Goal: Task Accomplishment & Management: Complete application form

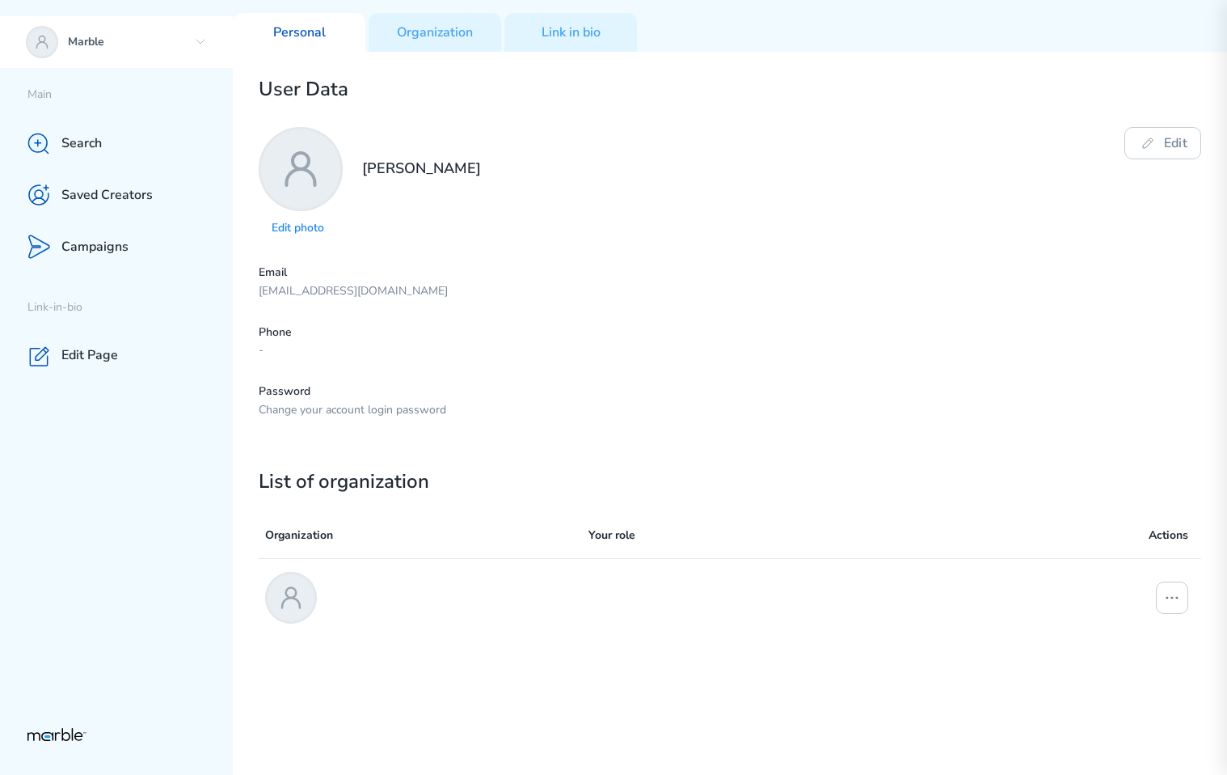
click at [195, 45] on icon at bounding box center [200, 42] width 13 height 13
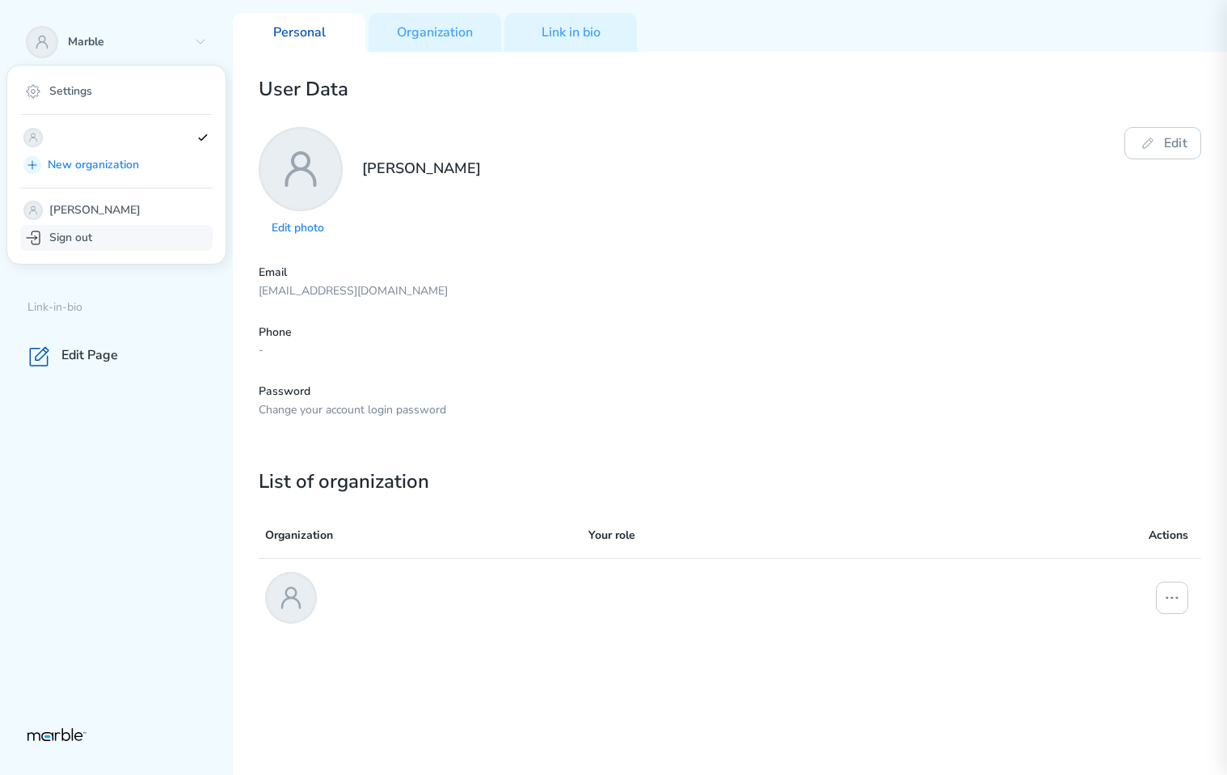
click at [123, 236] on div "Sign out" at bounding box center [116, 238] width 192 height 26
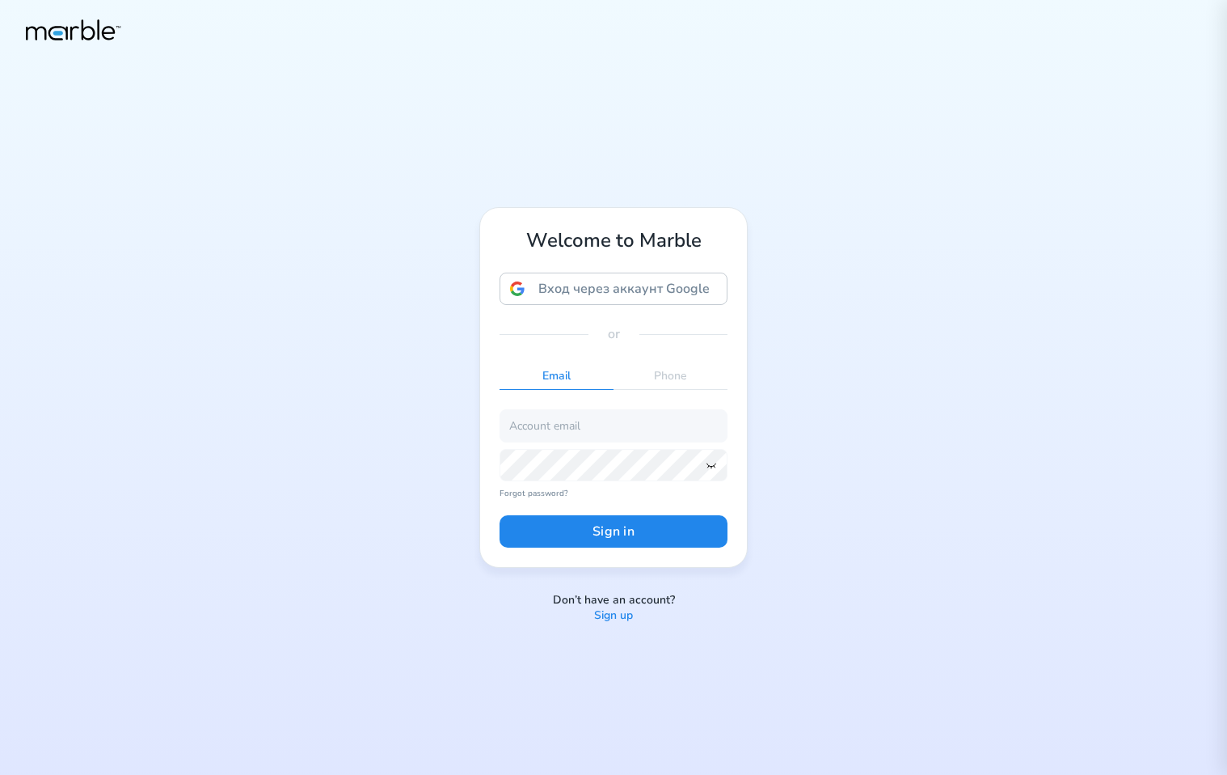
click at [604, 614] on p "Sign up" at bounding box center [613, 615] width 39 height 15
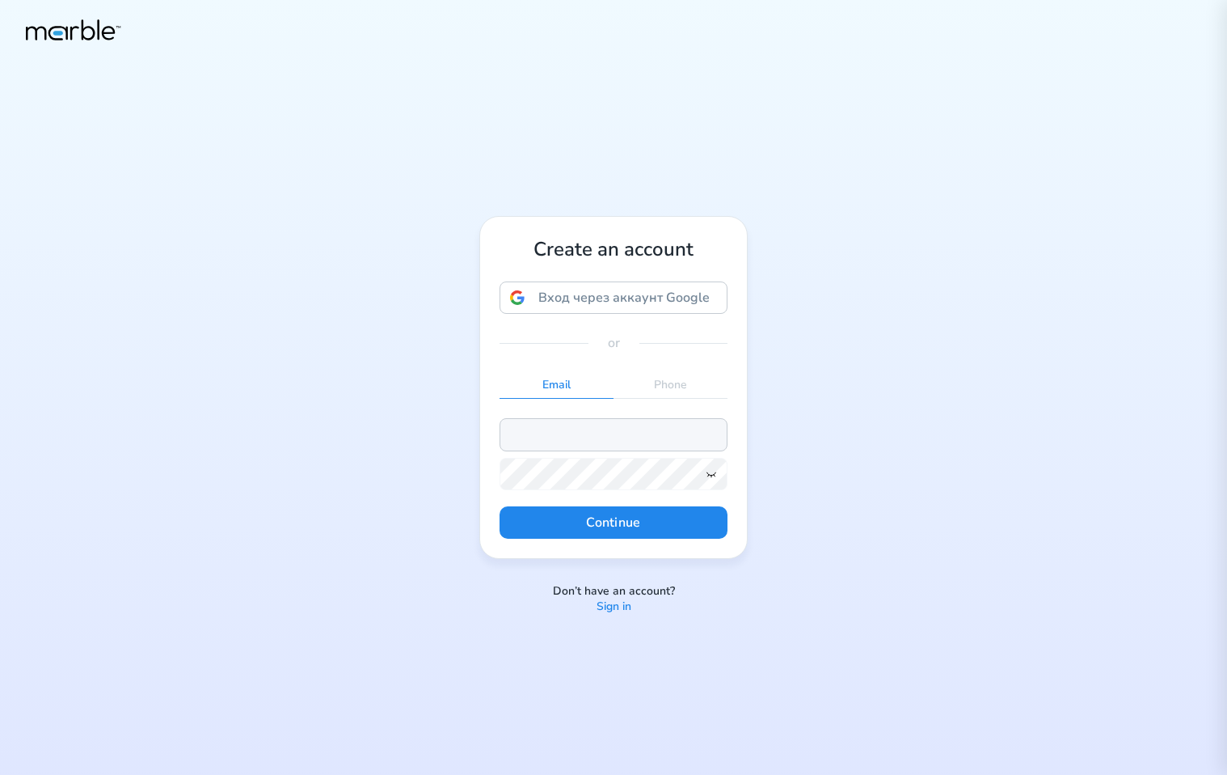
click at [605, 430] on input "email" at bounding box center [614, 434] width 228 height 32
click at [573, 433] on input "markouski.u@gmail.com" at bounding box center [614, 434] width 228 height 32
type input "markouski.u+53749858@gmail.com"
click at [717, 473] on icon at bounding box center [711, 473] width 13 height 13
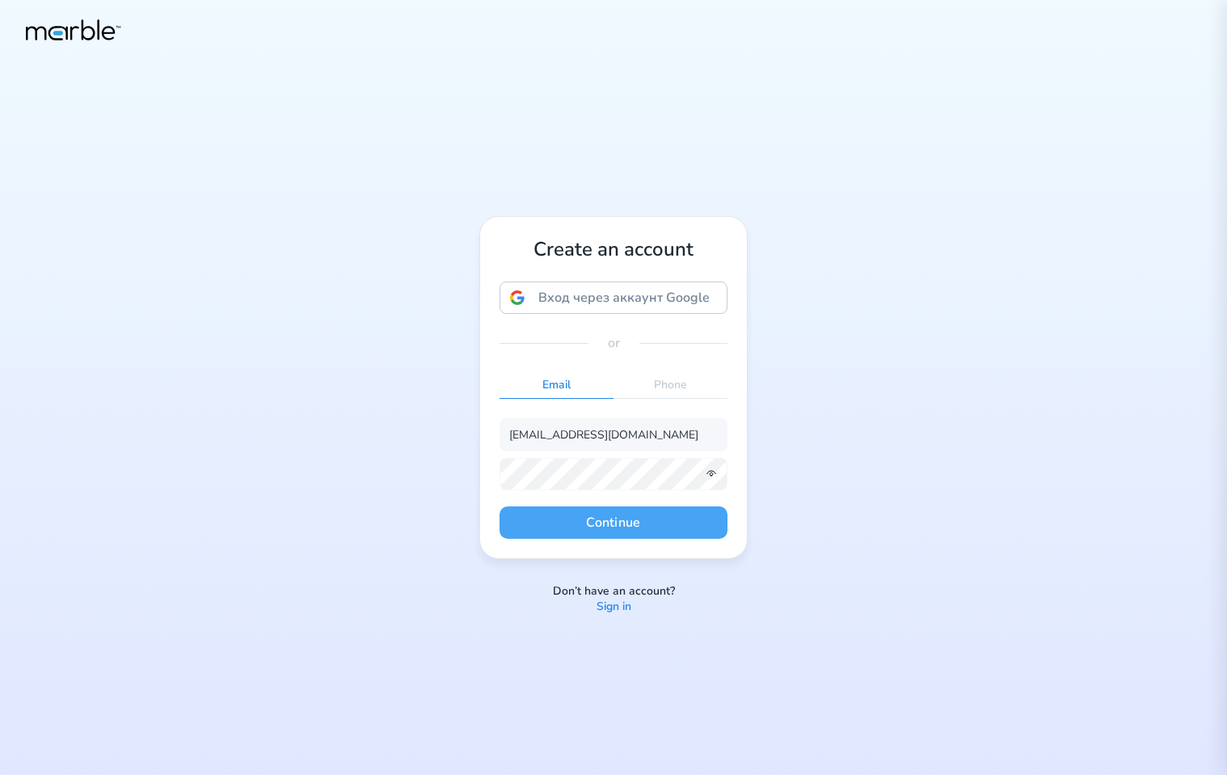
click at [658, 519] on button "Continue" at bounding box center [614, 522] width 228 height 32
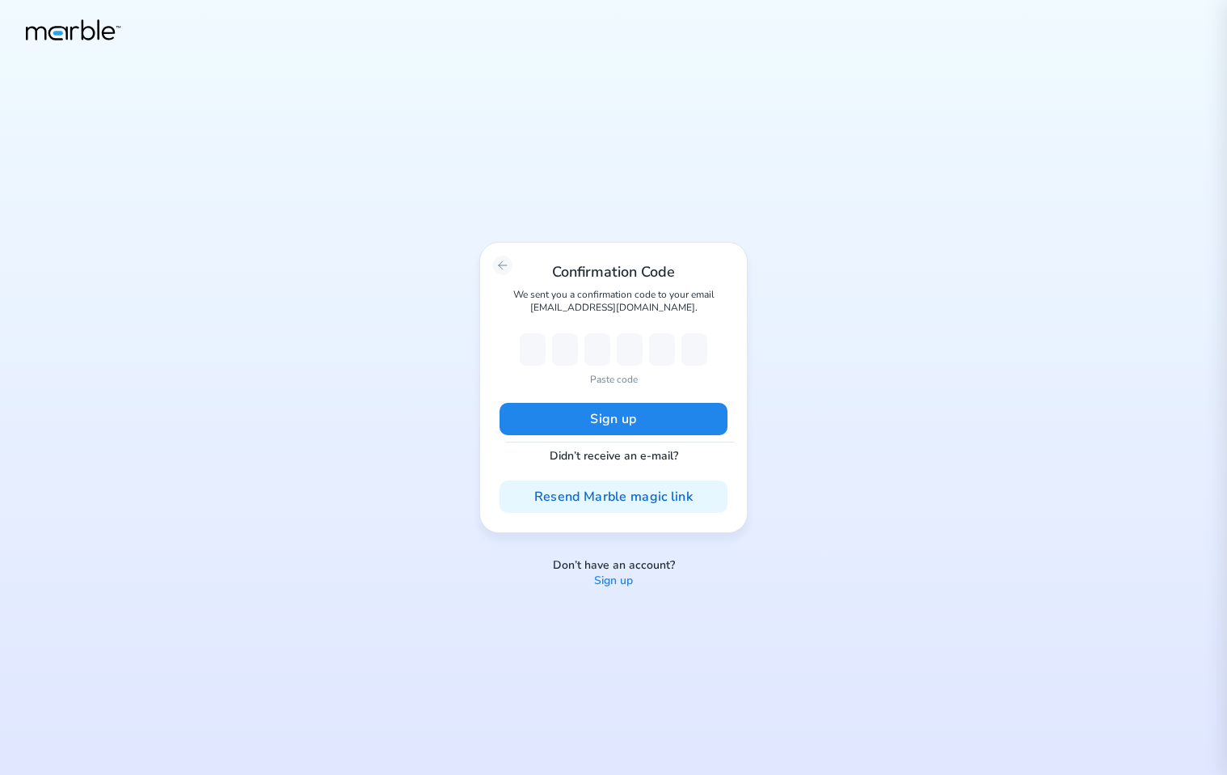
click at [618, 378] on p "Paste code" at bounding box center [614, 379] width 48 height 15
type input "1"
type input "9"
type input "3"
type input "7"
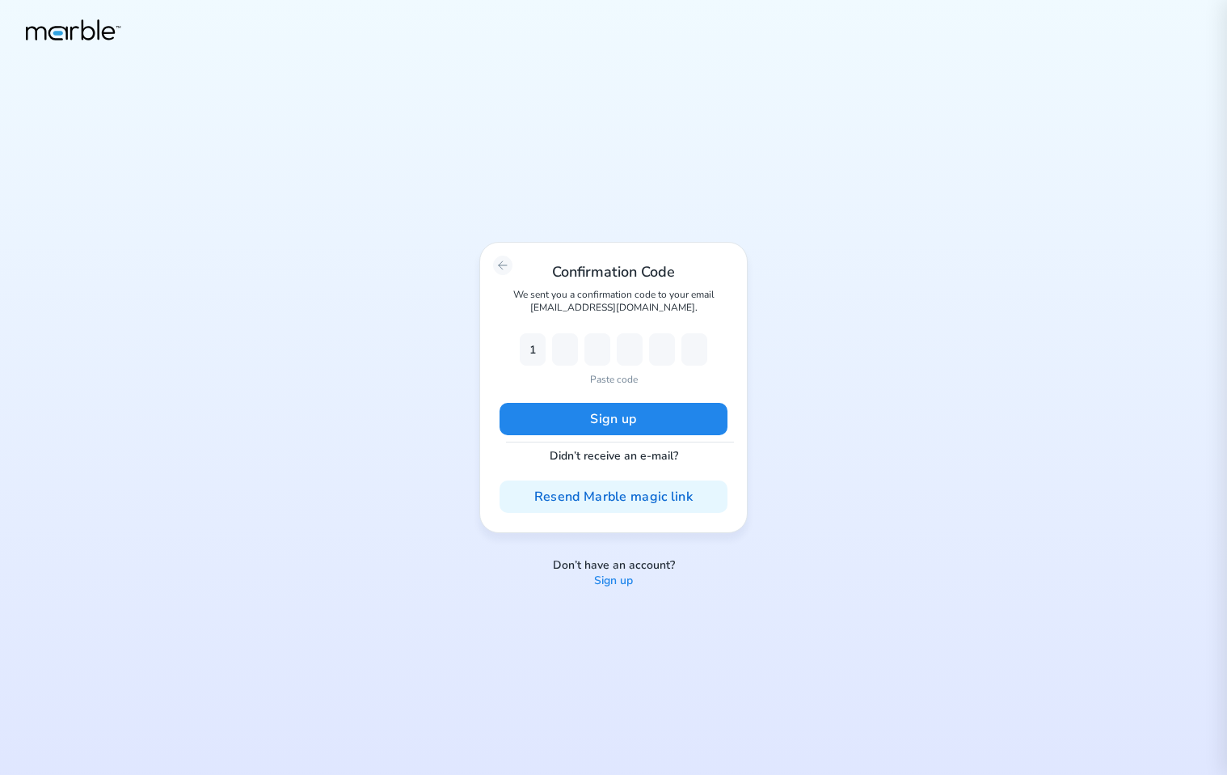
type input "5"
type input "4"
click at [605, 419] on button "Sign up" at bounding box center [614, 419] width 228 height 32
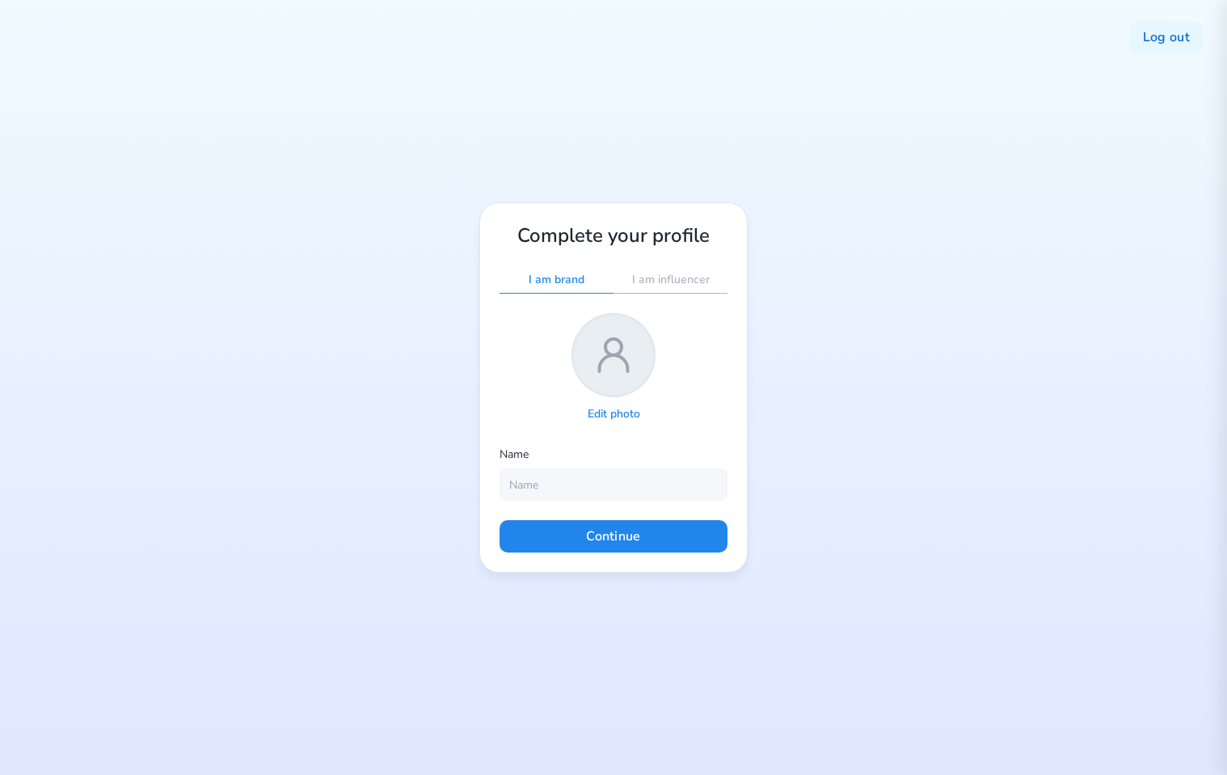
click at [612, 409] on p "Edit photo" at bounding box center [614, 414] width 53 height 15
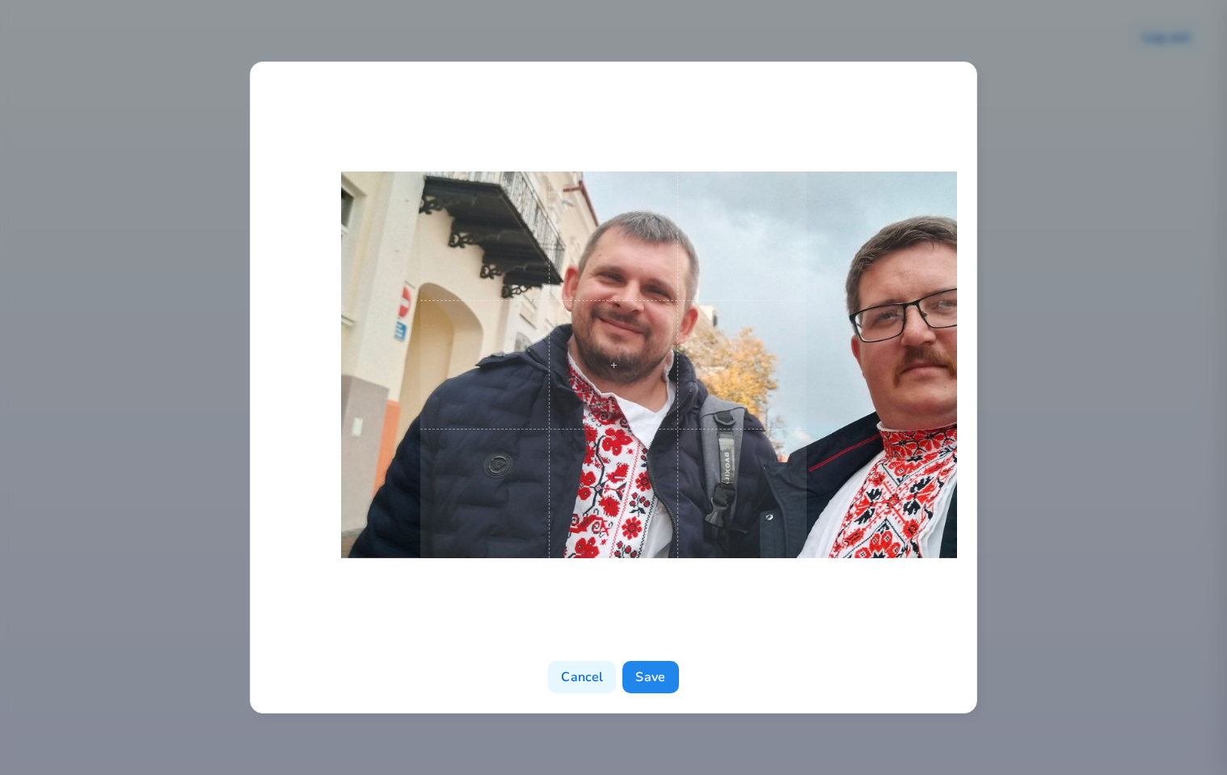
click at [808, 361] on div at bounding box center [613, 365] width 687 height 566
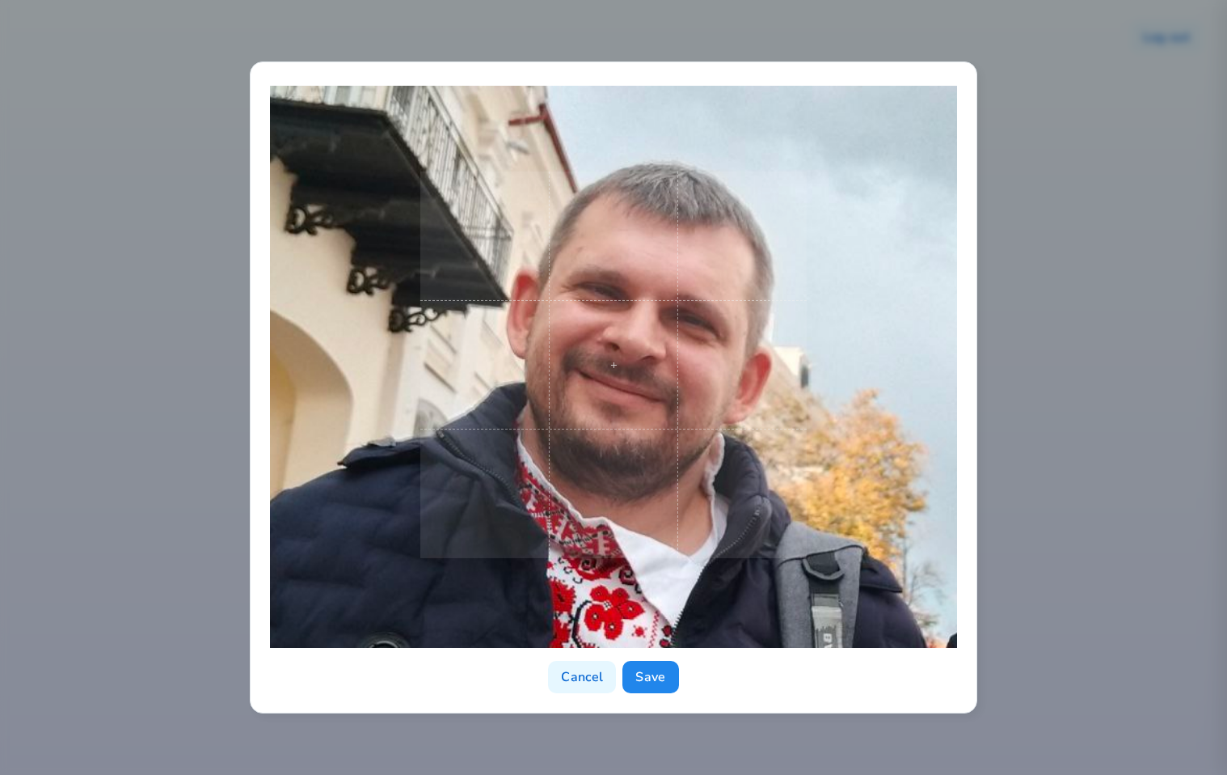
click at [834, 433] on div at bounding box center [613, 365] width 687 height 566
click at [665, 675] on button "Save" at bounding box center [651, 677] width 56 height 32
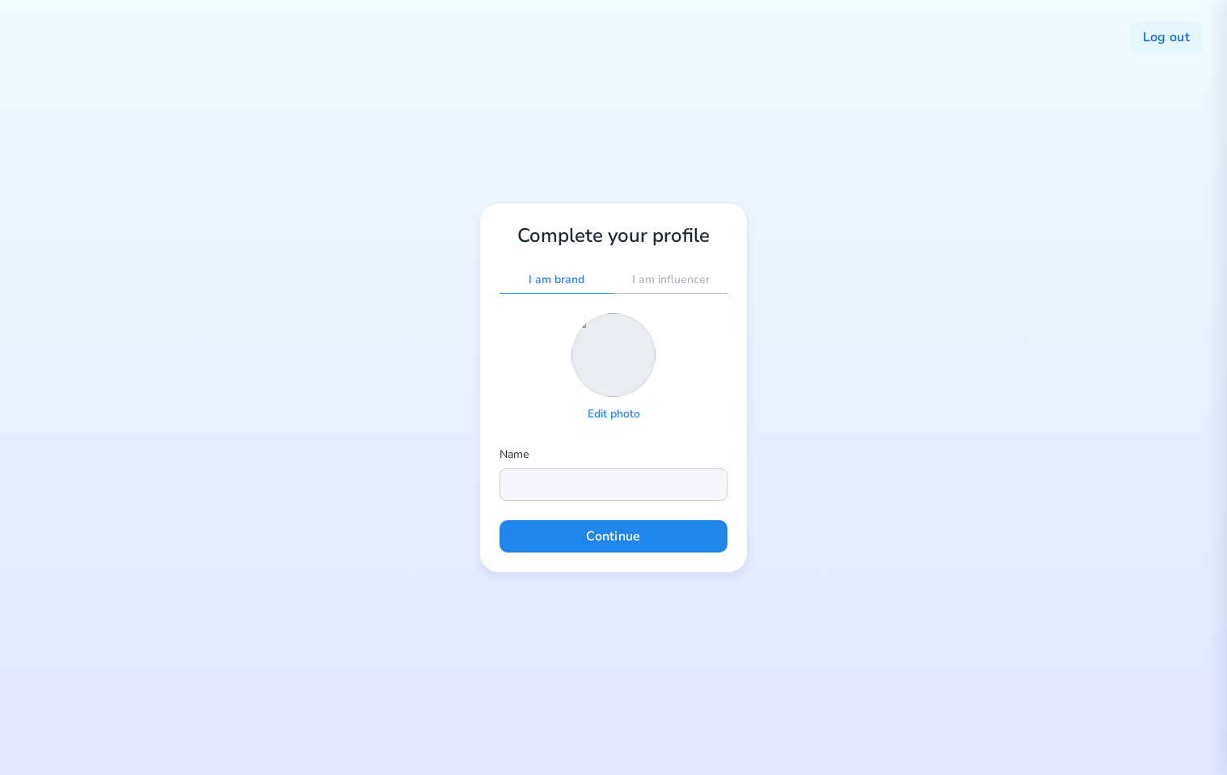
click at [591, 492] on input "text" at bounding box center [614, 484] width 228 height 32
type input "[PERSON_NAME]"
click at [682, 533] on button "Continue" at bounding box center [614, 536] width 228 height 32
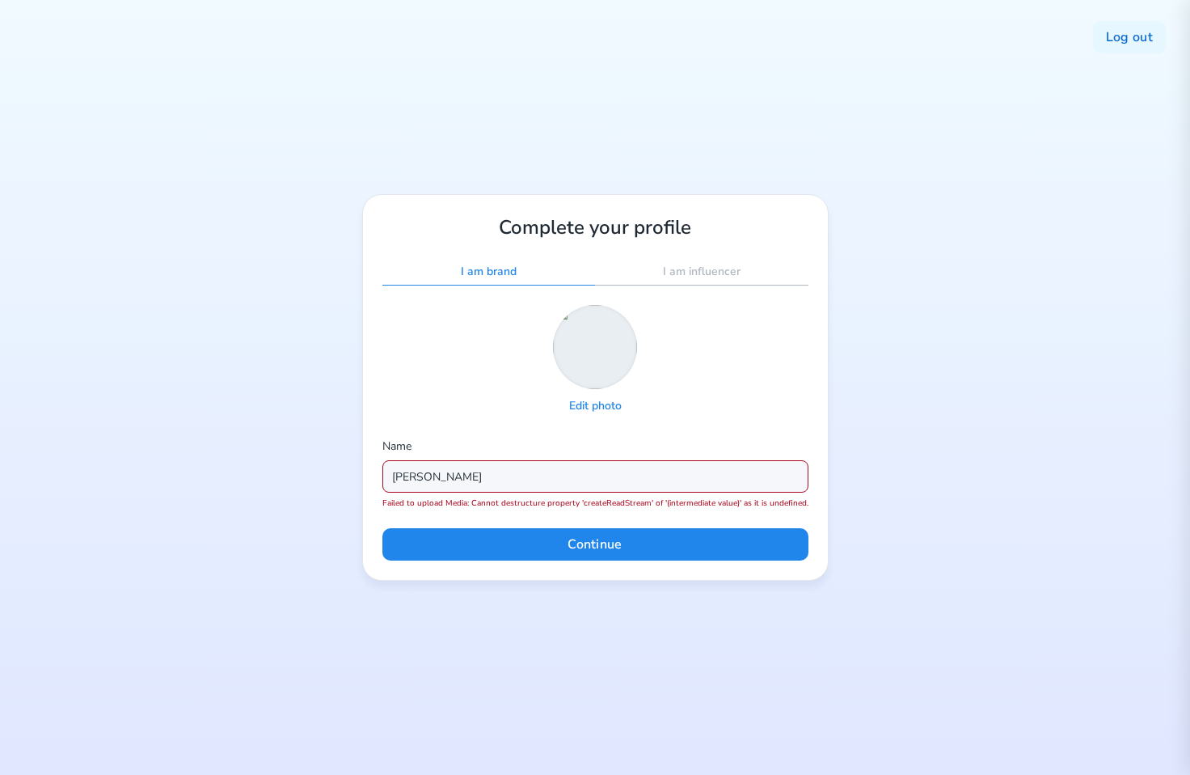
click at [753, 418] on div "Complete your profile I am brand I am influencer Edit photo Name Yury Markouski…" at bounding box center [595, 387] width 467 height 387
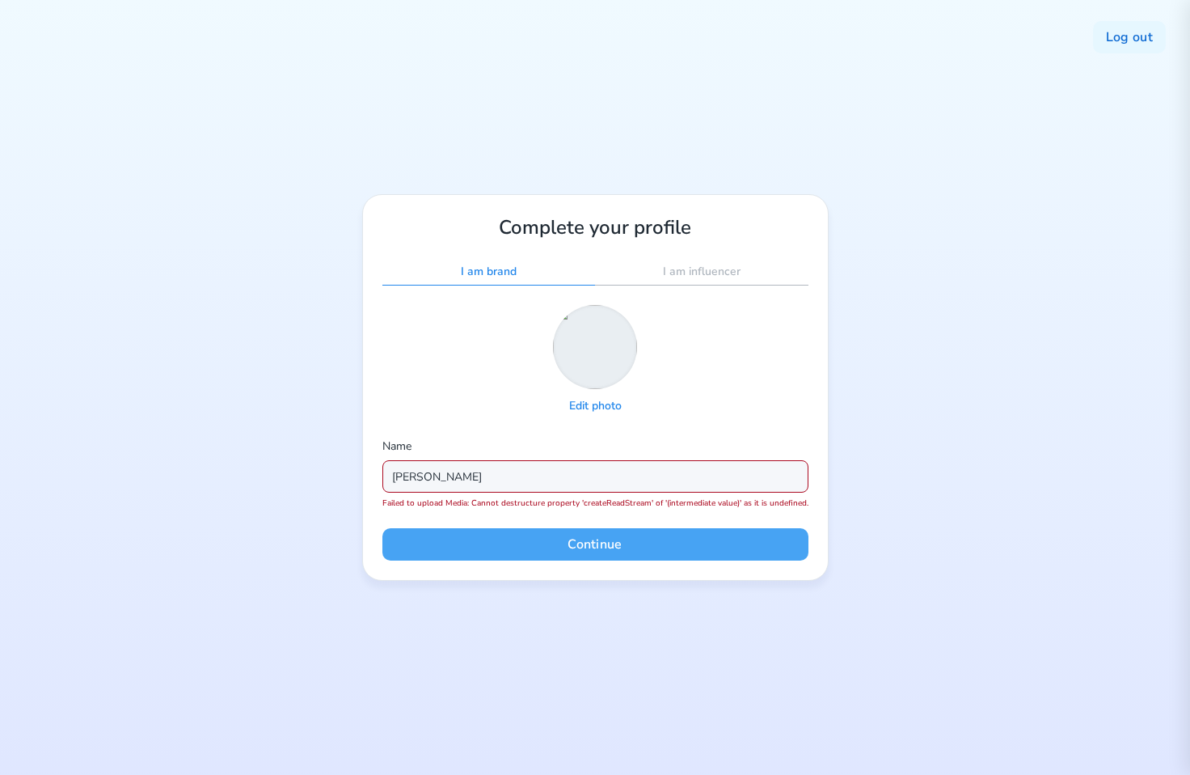
click at [720, 537] on button "Continue" at bounding box center [595, 544] width 426 height 32
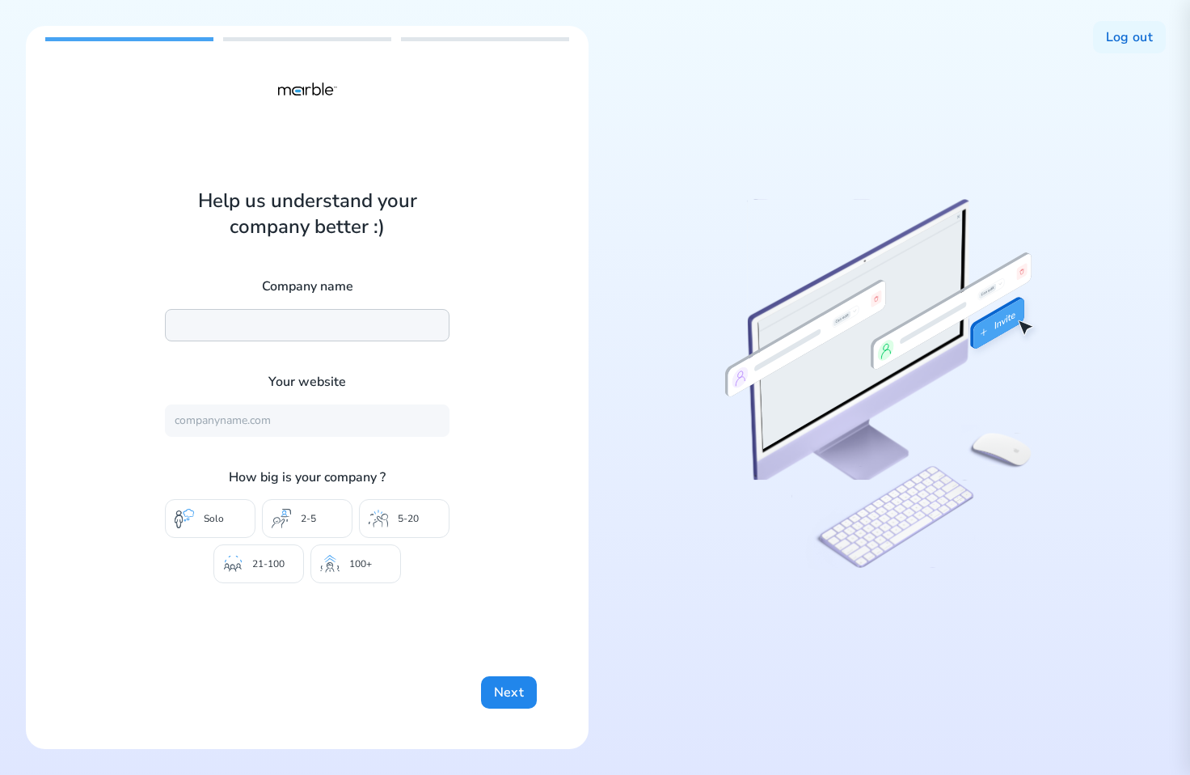
click at [288, 323] on input "text" at bounding box center [307, 325] width 285 height 32
type input "Marble"
click at [256, 433] on input "text" at bounding box center [307, 420] width 285 height 32
type input "https://mrbl.bio/"
click at [382, 513] on icon at bounding box center [378, 518] width 19 height 19
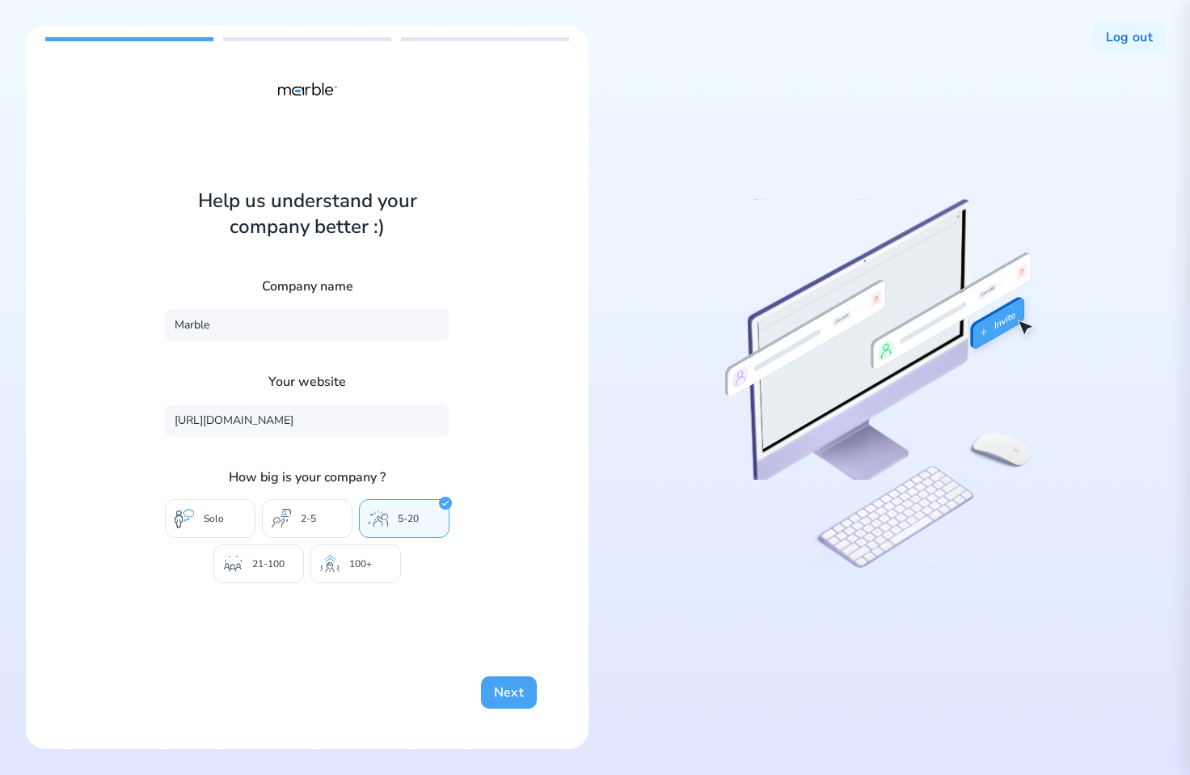
click at [496, 695] on button "Next" at bounding box center [509, 692] width 56 height 32
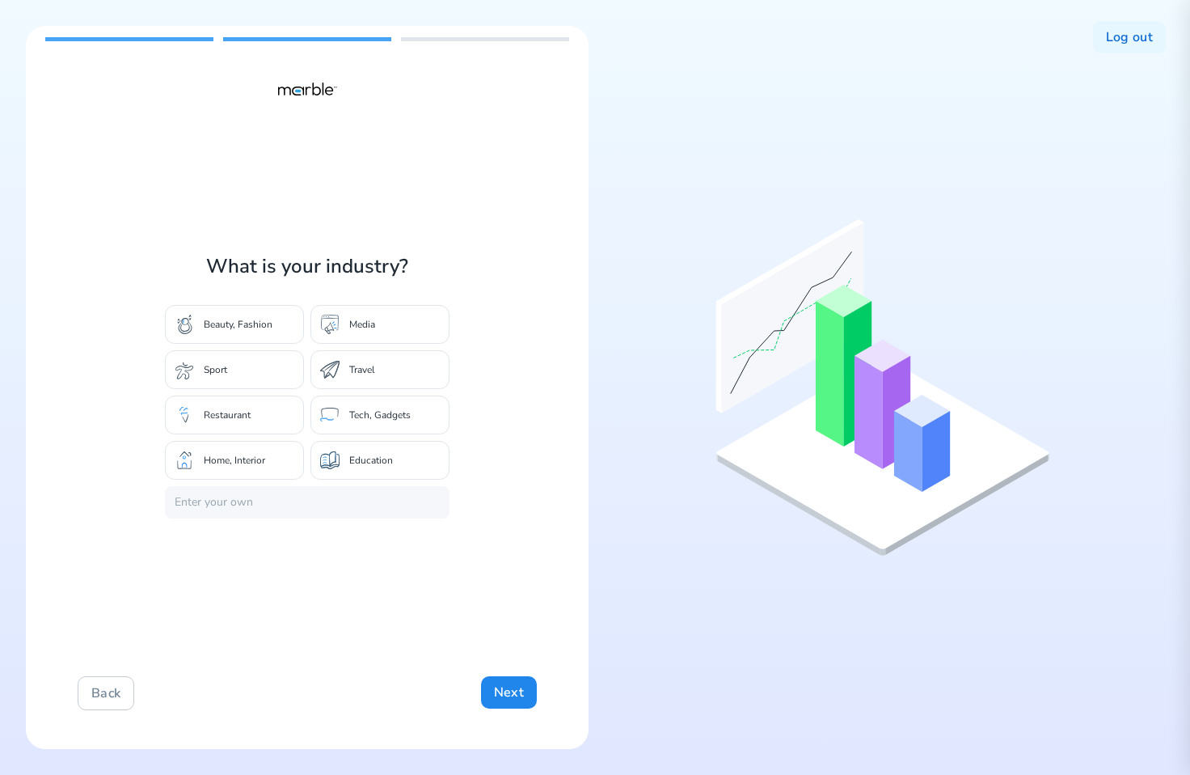
click at [344, 416] on div "Tech, Gadgets" at bounding box center [379, 414] width 139 height 39
click at [479, 683] on div "Back Next" at bounding box center [307, 693] width 459 height 34
click at [495, 686] on button "Next" at bounding box center [509, 692] width 56 height 32
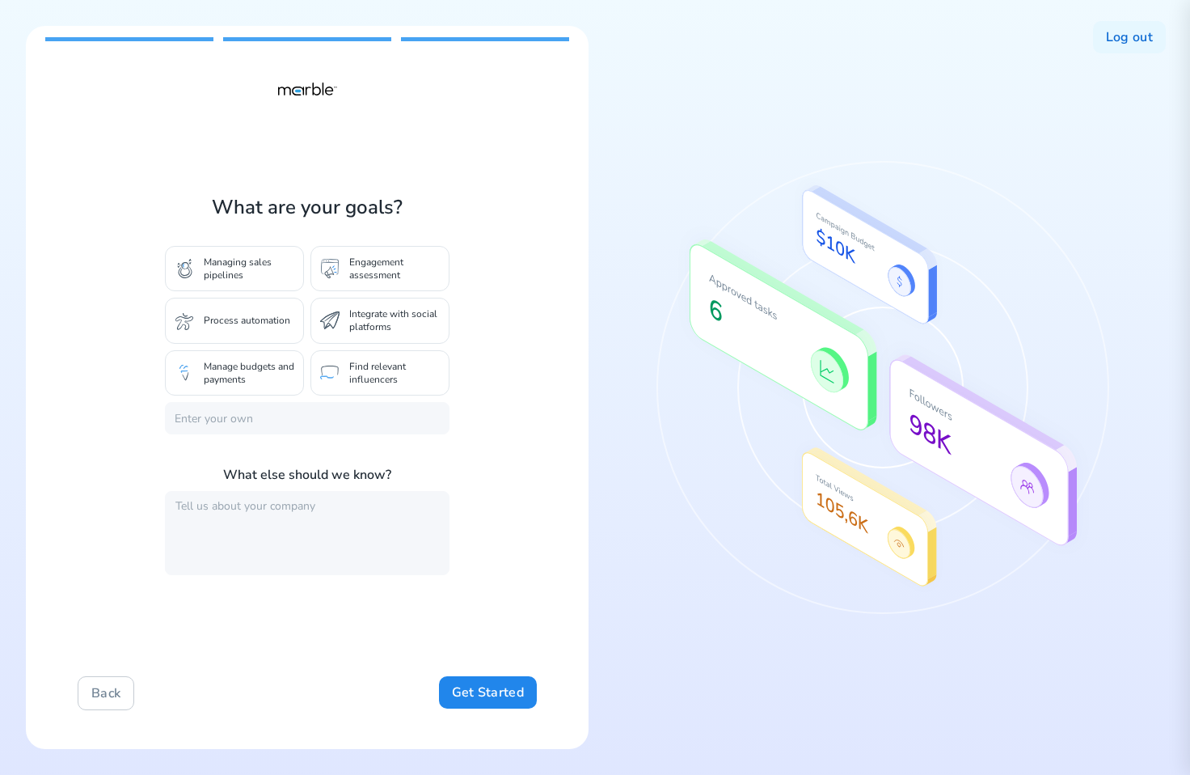
click at [371, 301] on div "Integrate with social platforms" at bounding box center [379, 320] width 139 height 45
click at [465, 687] on button "Get Started" at bounding box center [488, 692] width 98 height 32
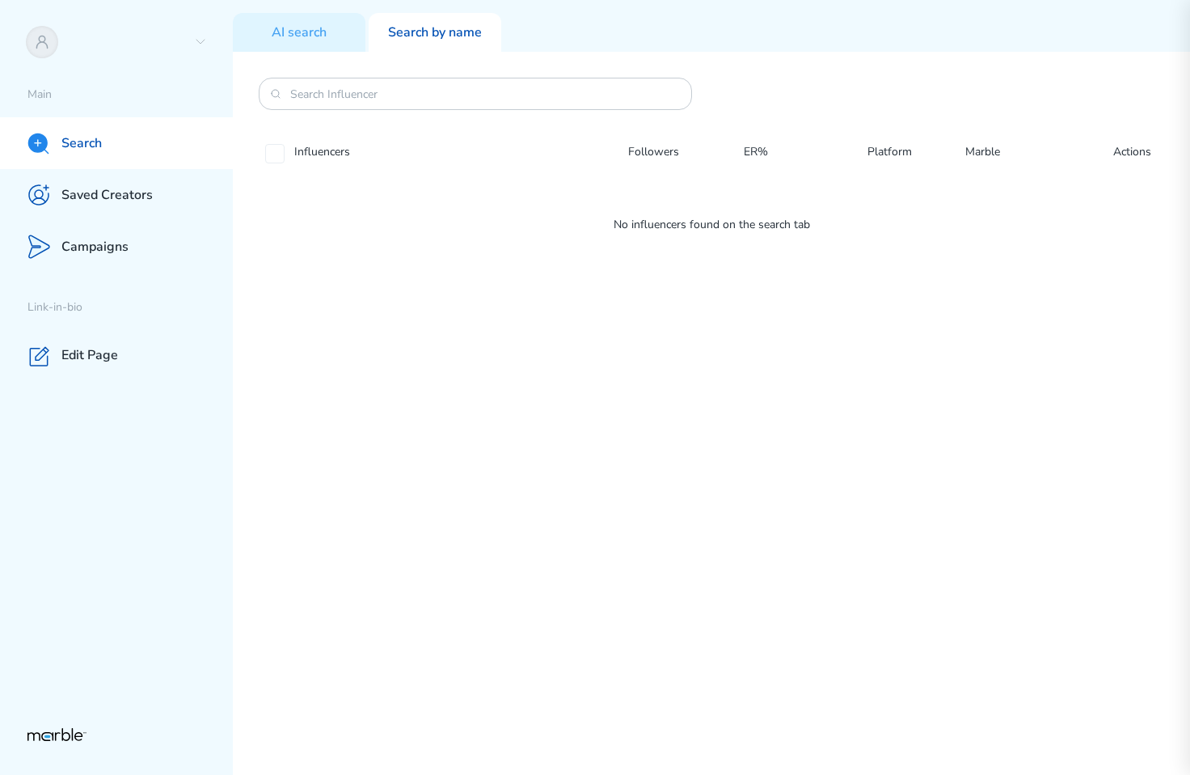
click at [525, 374] on div "Influencers Followers ER% Platform Marble Actions No influencers found on the s…" at bounding box center [711, 413] width 957 height 723
click at [201, 51] on div at bounding box center [116, 42] width 233 height 52
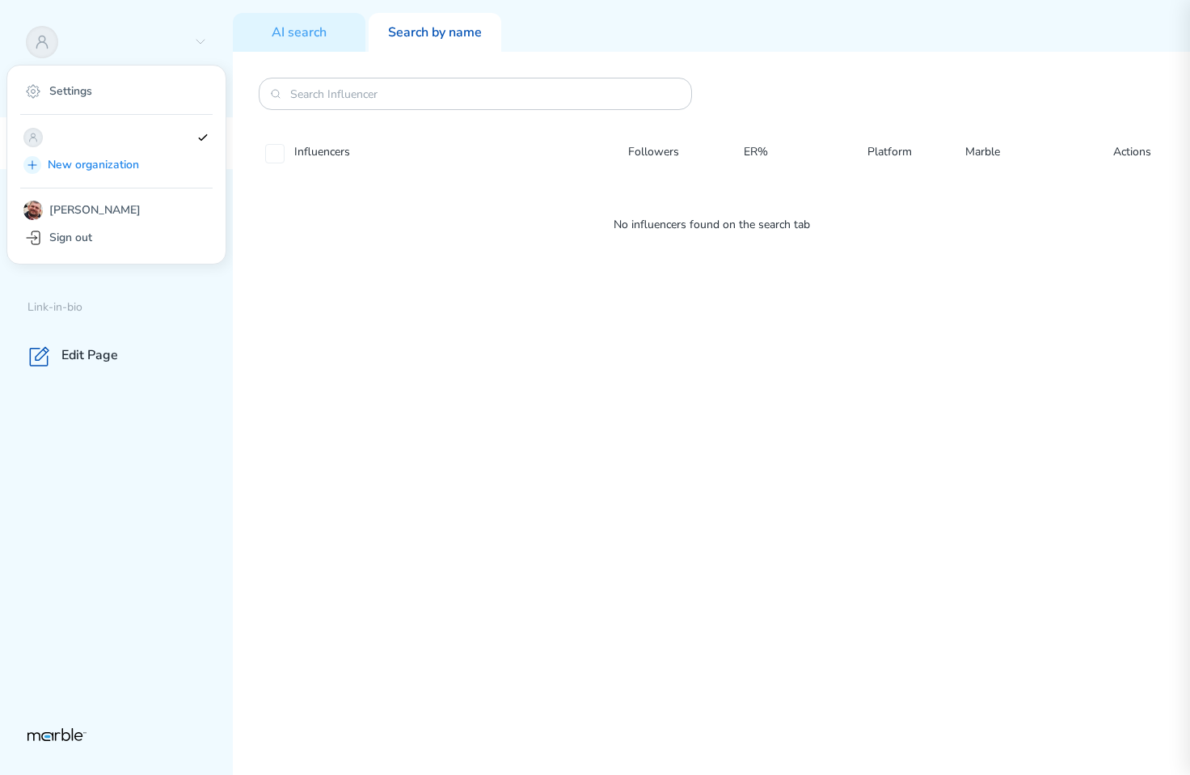
click at [494, 501] on div "Influencers Followers ER% Platform Marble Actions No influencers found on the s…" at bounding box center [711, 413] width 957 height 723
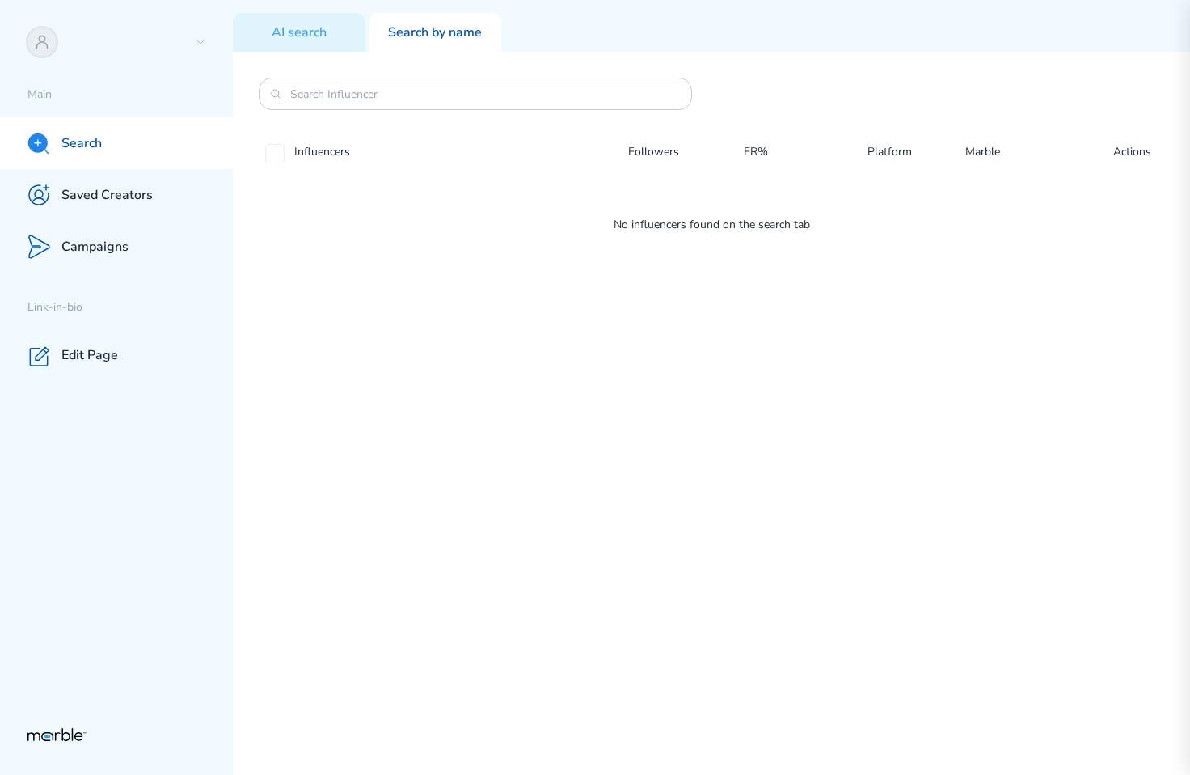
click at [655, 435] on div "Influencers Followers ER% Platform Marble Actions No influencers found on the s…" at bounding box center [711, 413] width 957 height 723
